Goal: Navigation & Orientation: Understand site structure

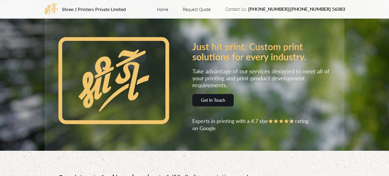
click at [168, 8] on link "Home" at bounding box center [162, 9] width 11 height 6
click at [209, 9] on link "Request Quote" at bounding box center [197, 9] width 28 height 6
click at [168, 12] on link "Home" at bounding box center [162, 9] width 11 height 6
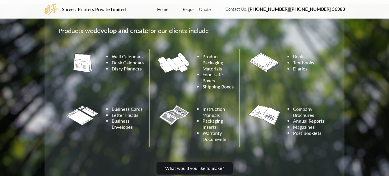
scroll to position [434, 0]
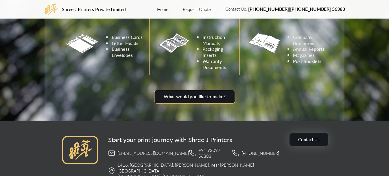
click at [215, 94] on button "What would you like to make?" at bounding box center [194, 97] width 81 height 14
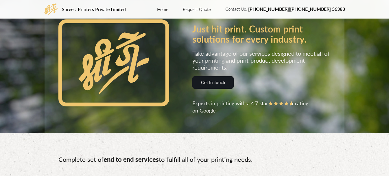
scroll to position [0, 0]
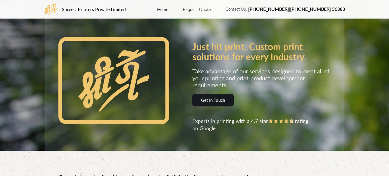
click at [168, 10] on link "Home" at bounding box center [162, 9] width 11 height 6
